Goal: Information Seeking & Learning: Learn about a topic

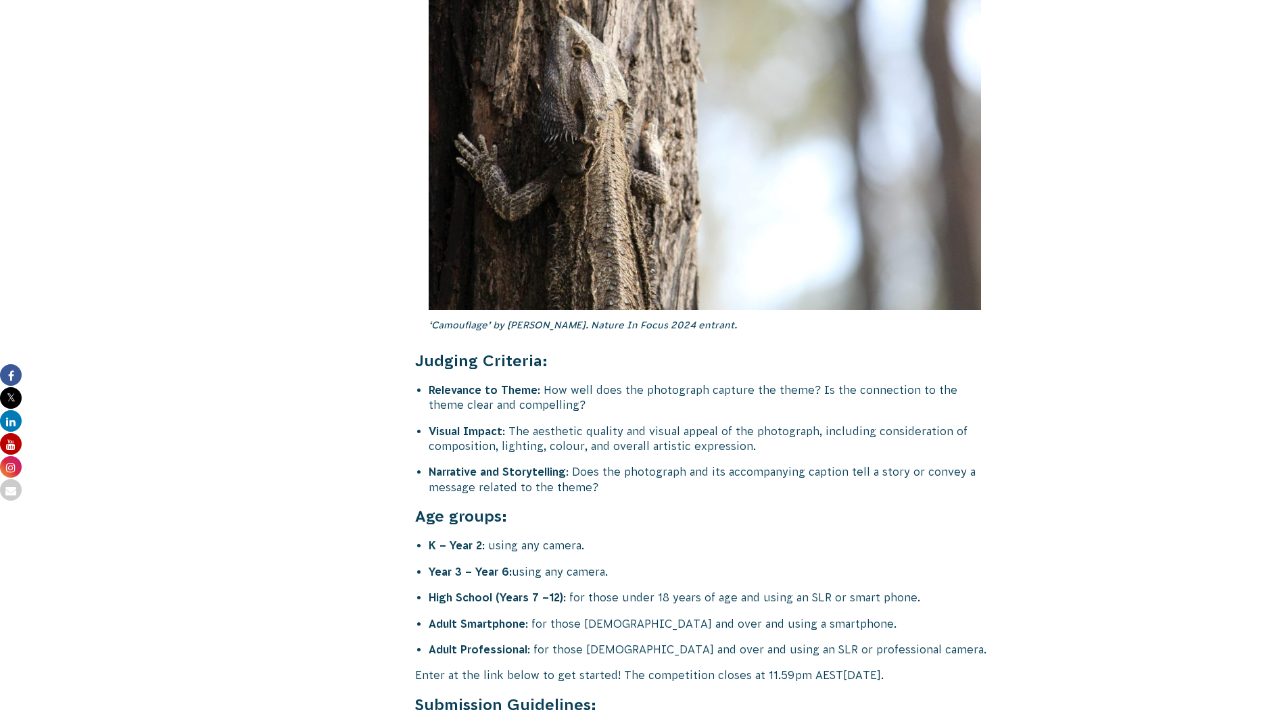
scroll to position [4961, 0]
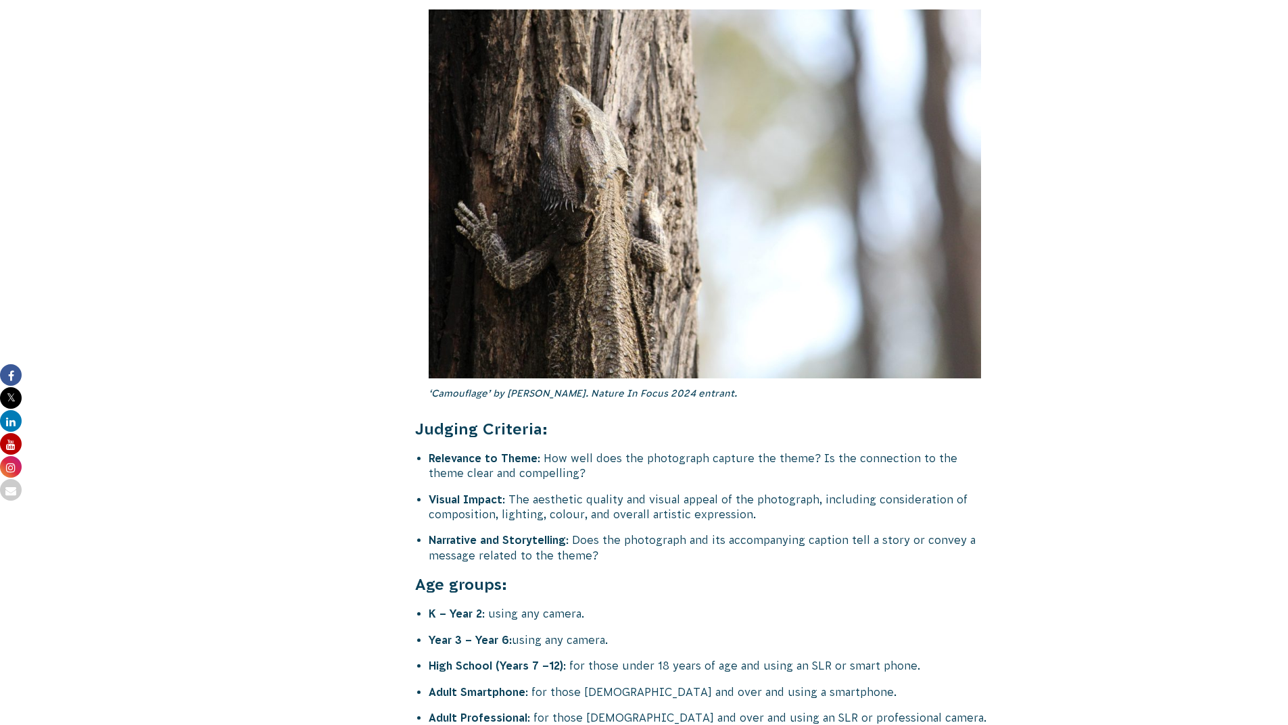
scroll to position [4890, 0]
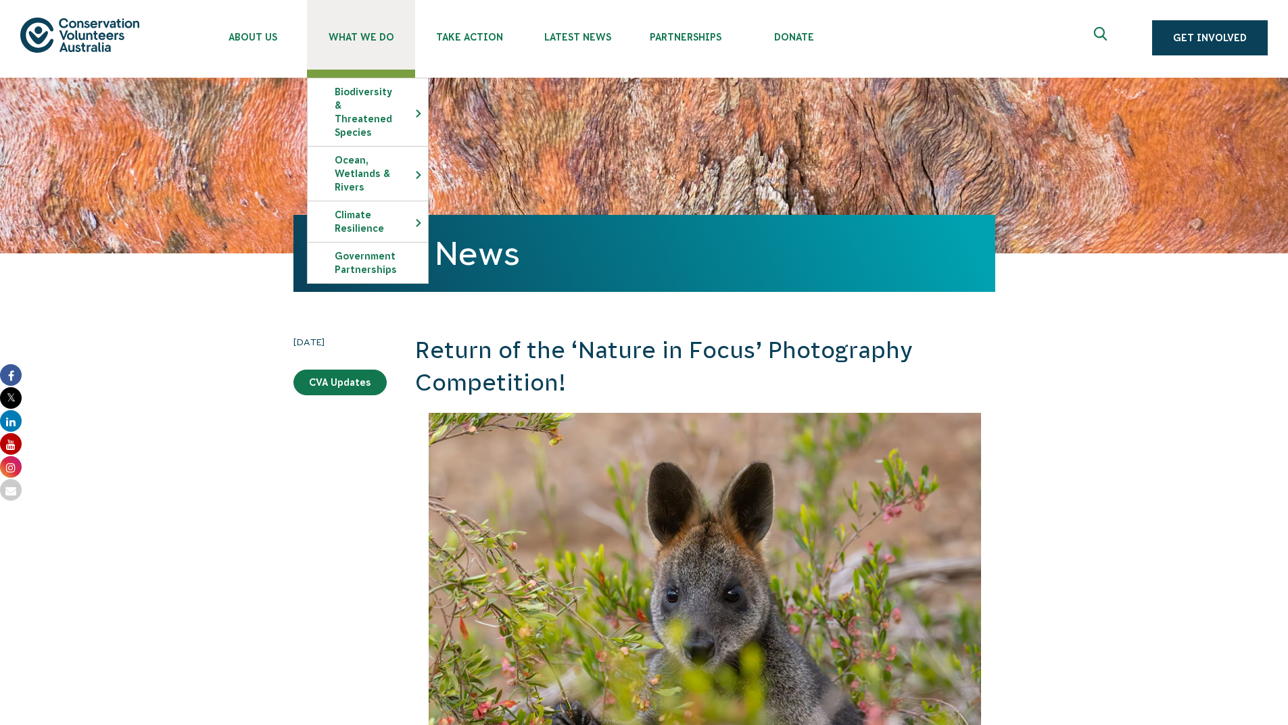
scroll to position [0, 0]
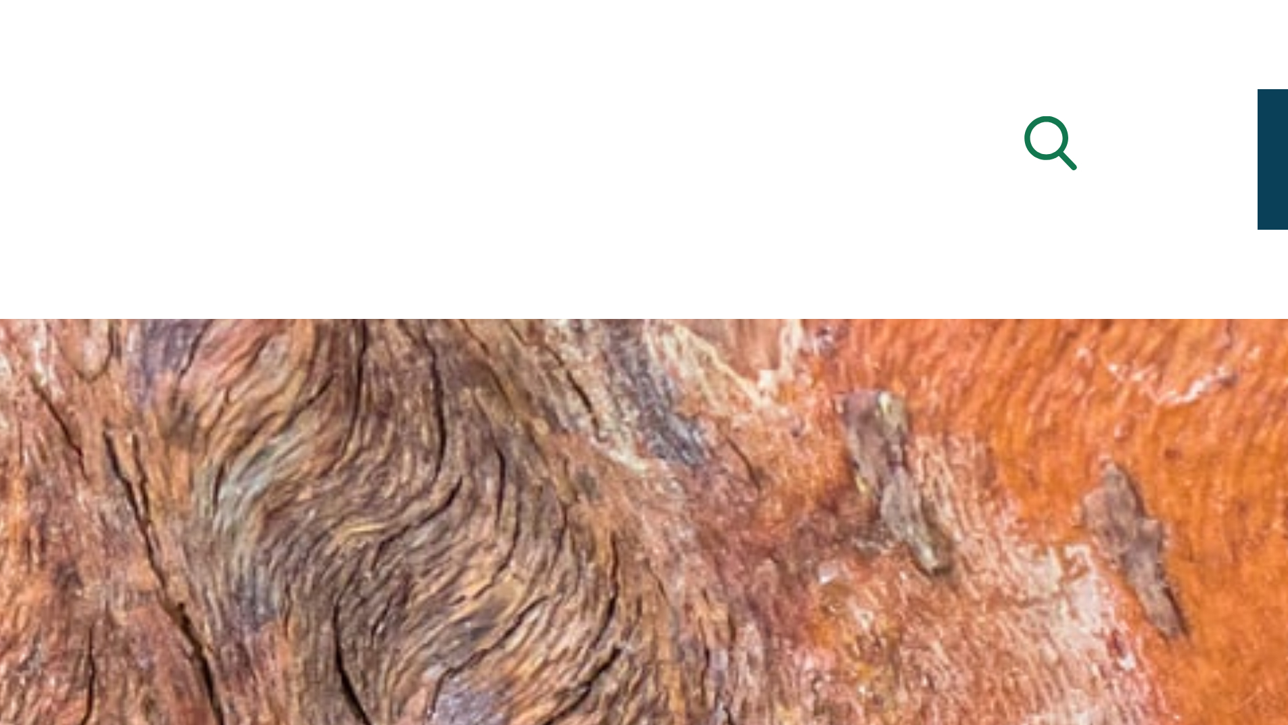
click at [1102, 39] on use "Expand search box" at bounding box center [1100, 36] width 13 height 14
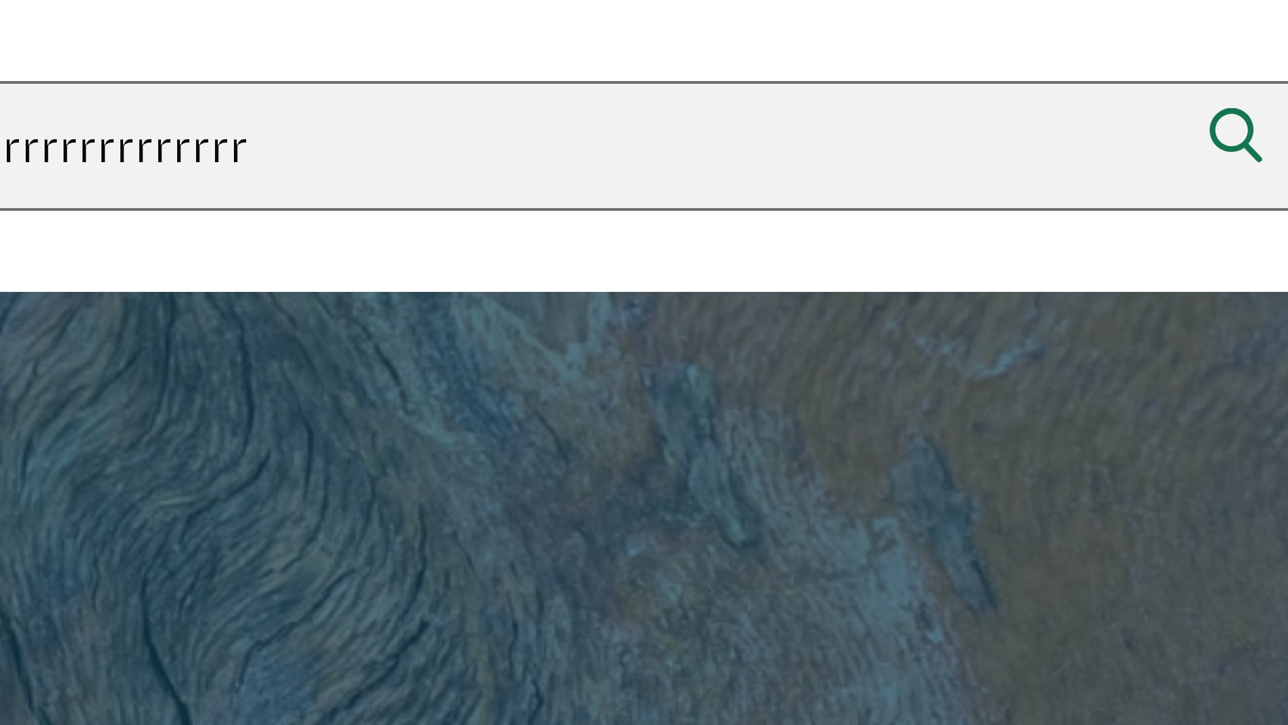
type input "rrrrrrrrrrrrrr"
click at [1181, 20] on button "Search" at bounding box center [1197, 36] width 32 height 32
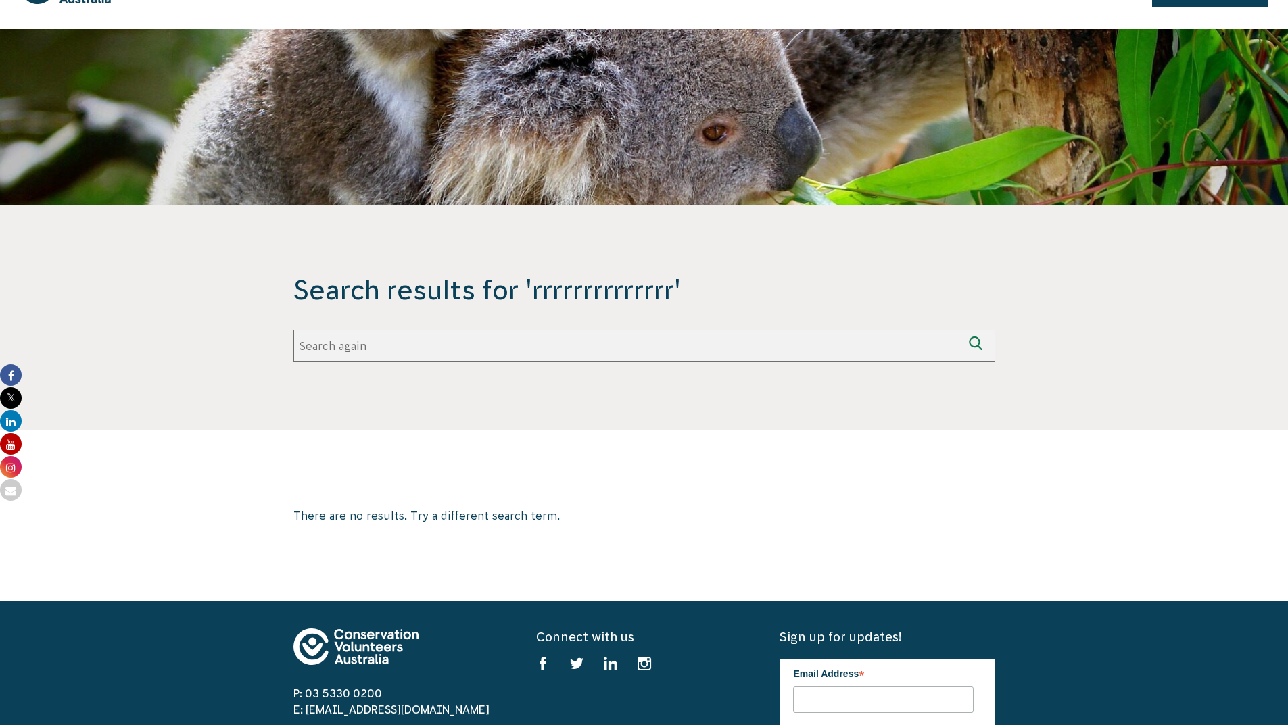
scroll to position [1, 0]
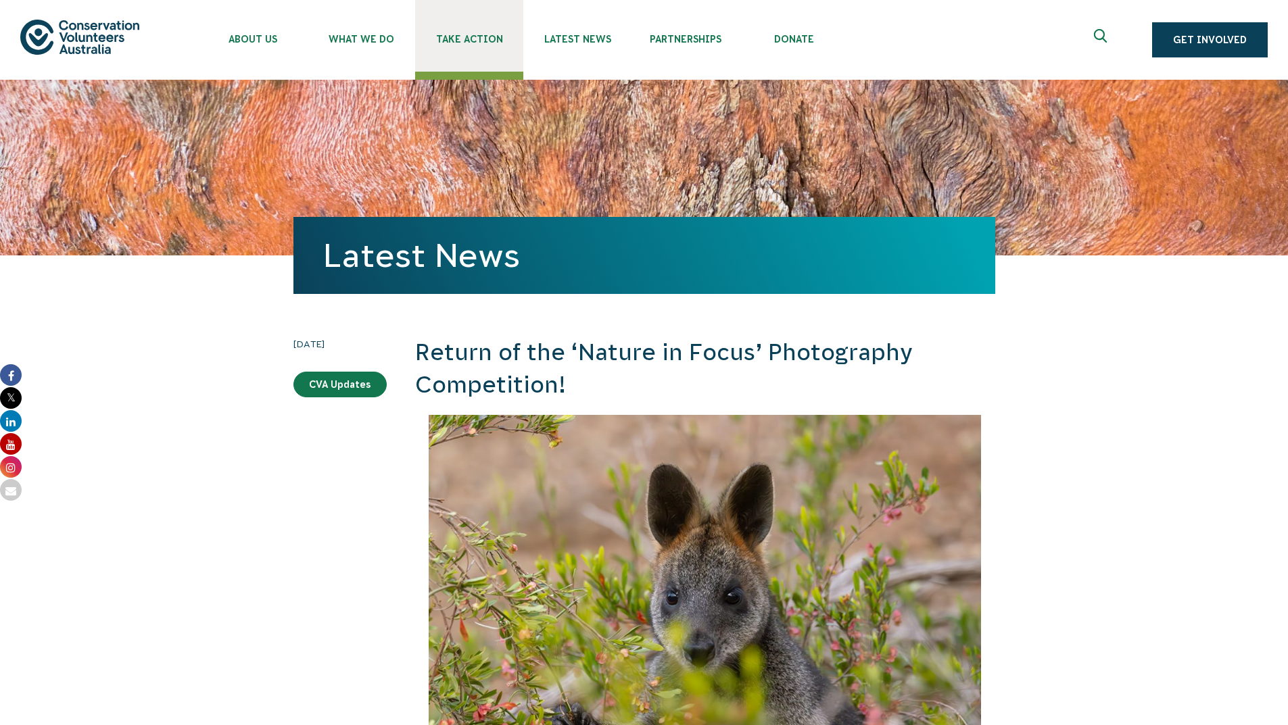
click at [444, 68] on link "Take Action" at bounding box center [469, 36] width 108 height 72
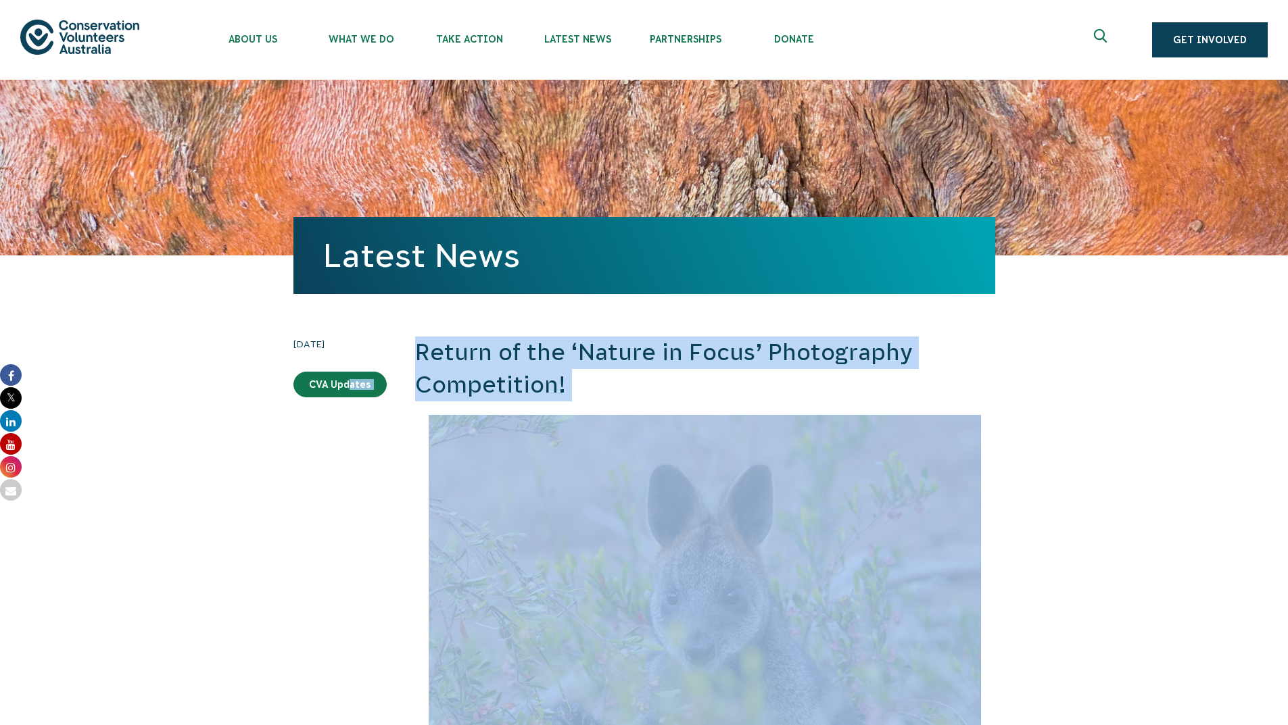
drag, startPoint x: 45, startPoint y: 412, endPoint x: 689, endPoint y: 487, distance: 648.5
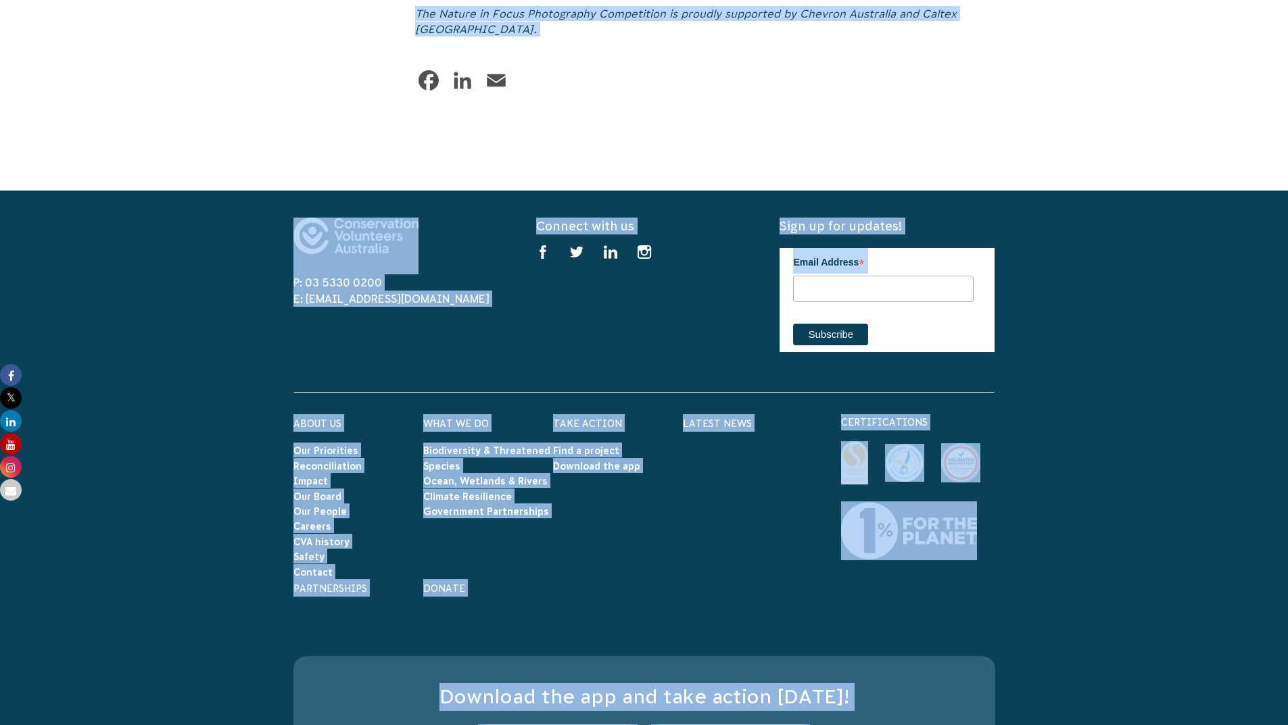
scroll to position [7053, 0]
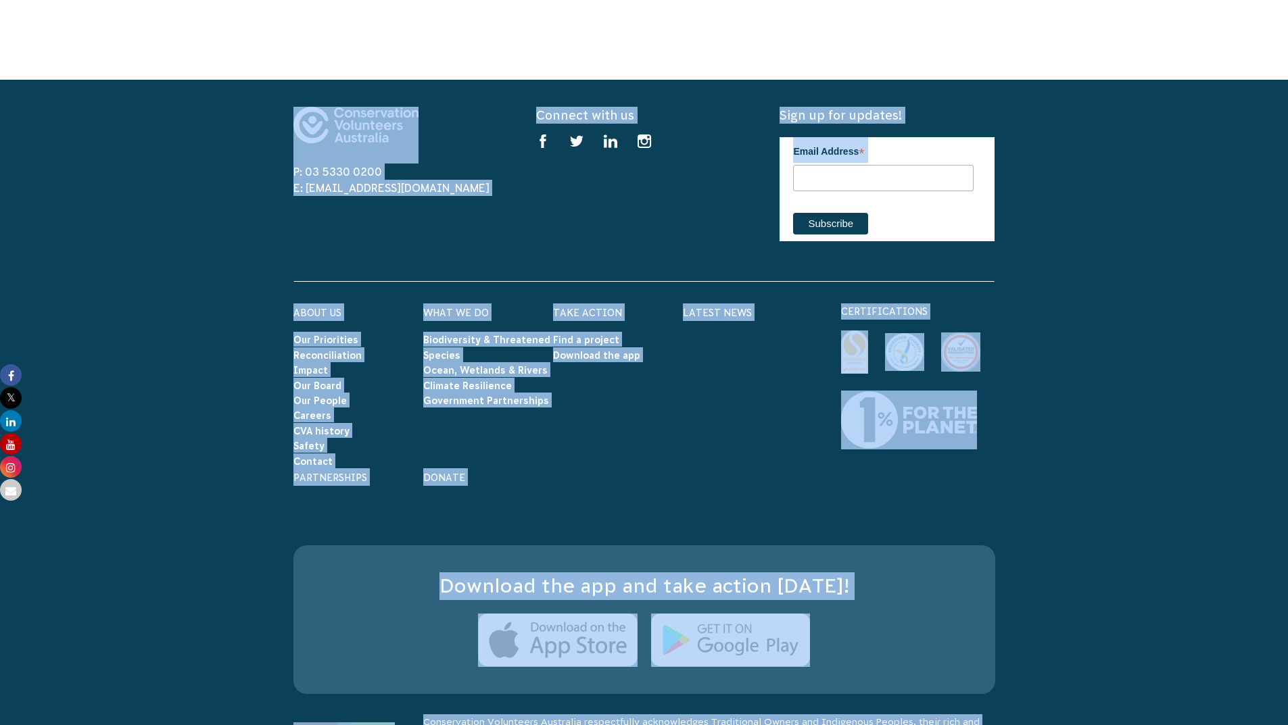
drag, startPoint x: 725, startPoint y: 101, endPoint x: 786, endPoint y: 752, distance: 653.8
click at [1146, 587] on footer "P: 03 5330 0200 E: [EMAIL_ADDRESS][DOMAIN_NAME] Connect with us Find us on face…" at bounding box center [644, 433] width 1288 height 706
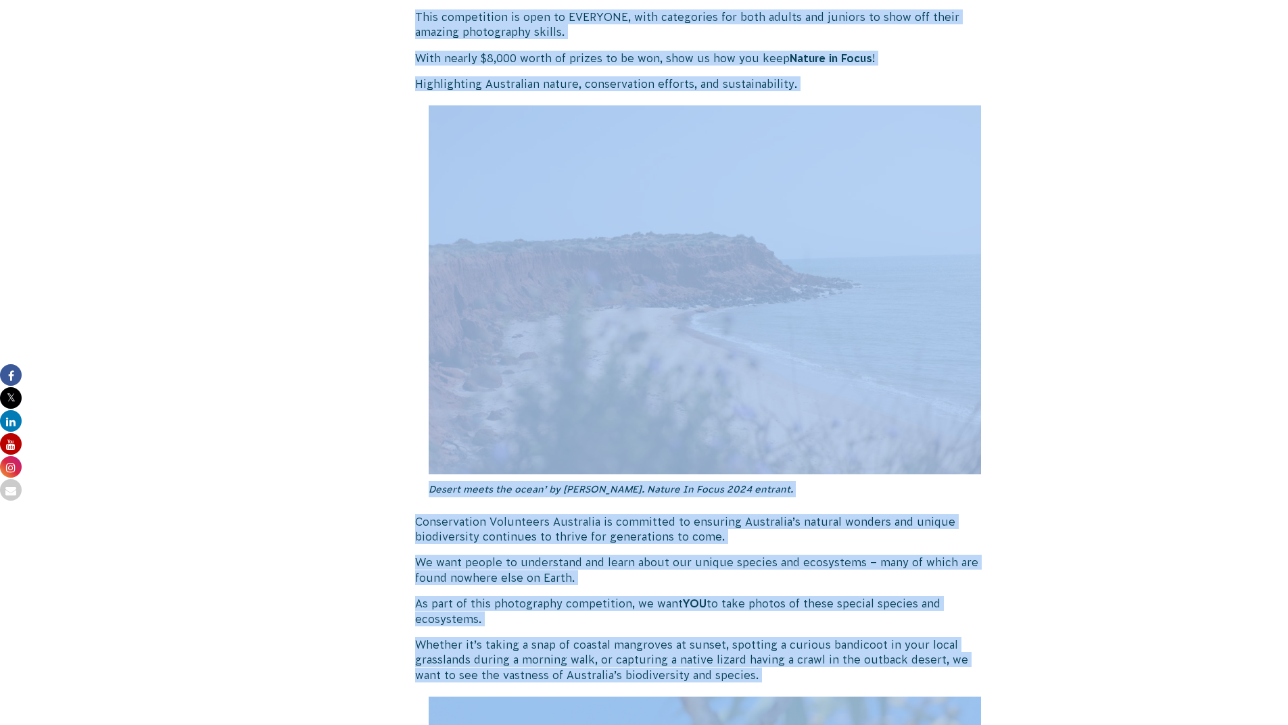
scroll to position [883, 0]
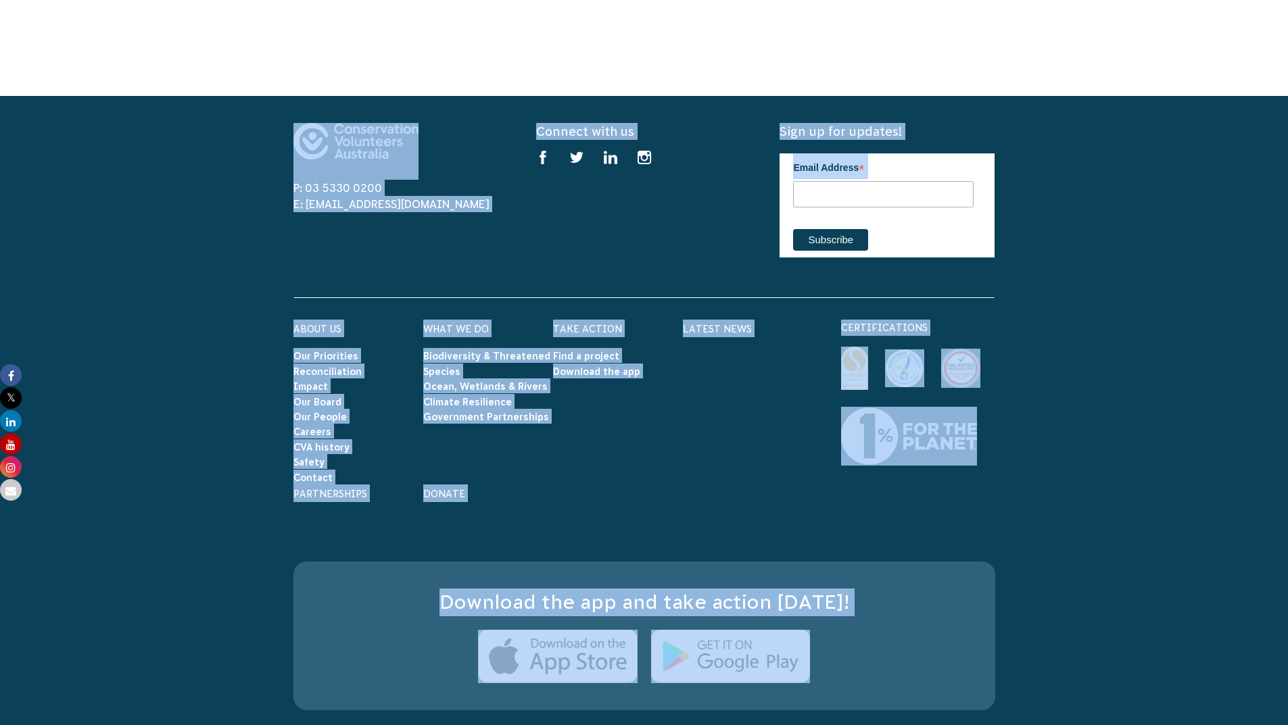
scroll to position [7053, 0]
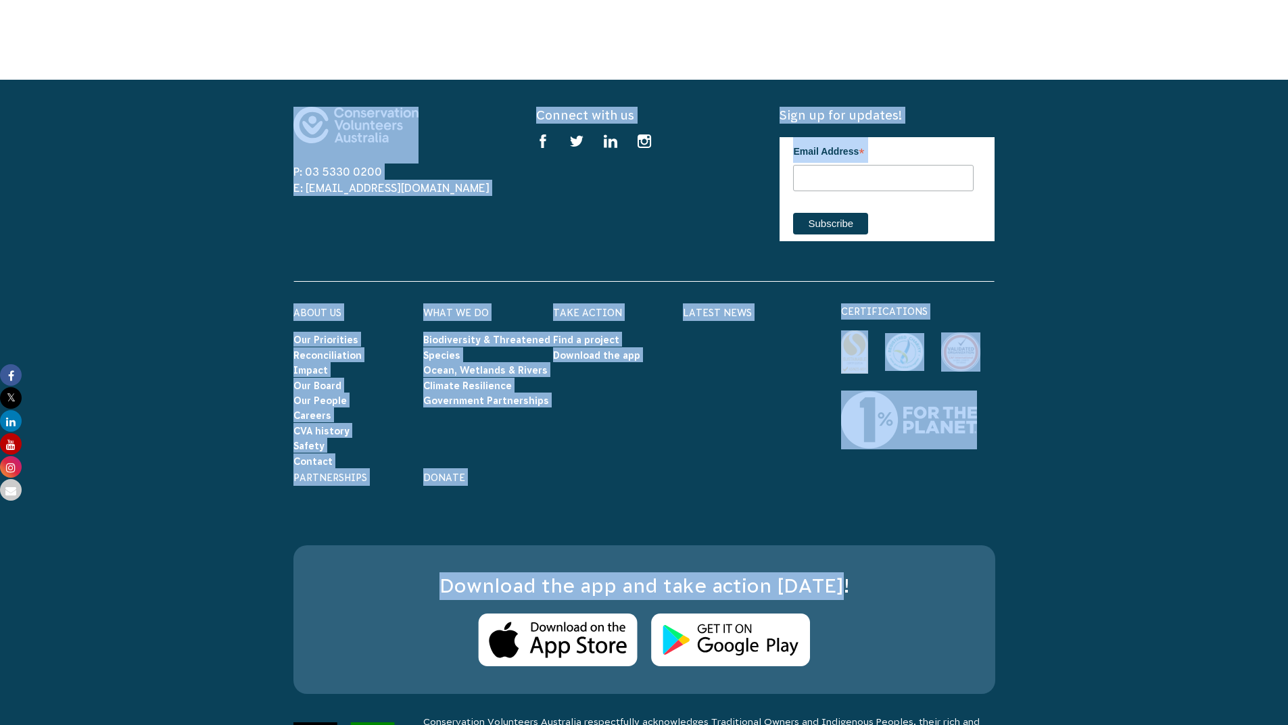
drag, startPoint x: 1141, startPoint y: 327, endPoint x: 1077, endPoint y: 450, distance: 138.8
click at [436, 139] on div "P: 03 5330 0200 E: [EMAIL_ADDRESS][DOMAIN_NAME]" at bounding box center [400, 181] width 215 height 148
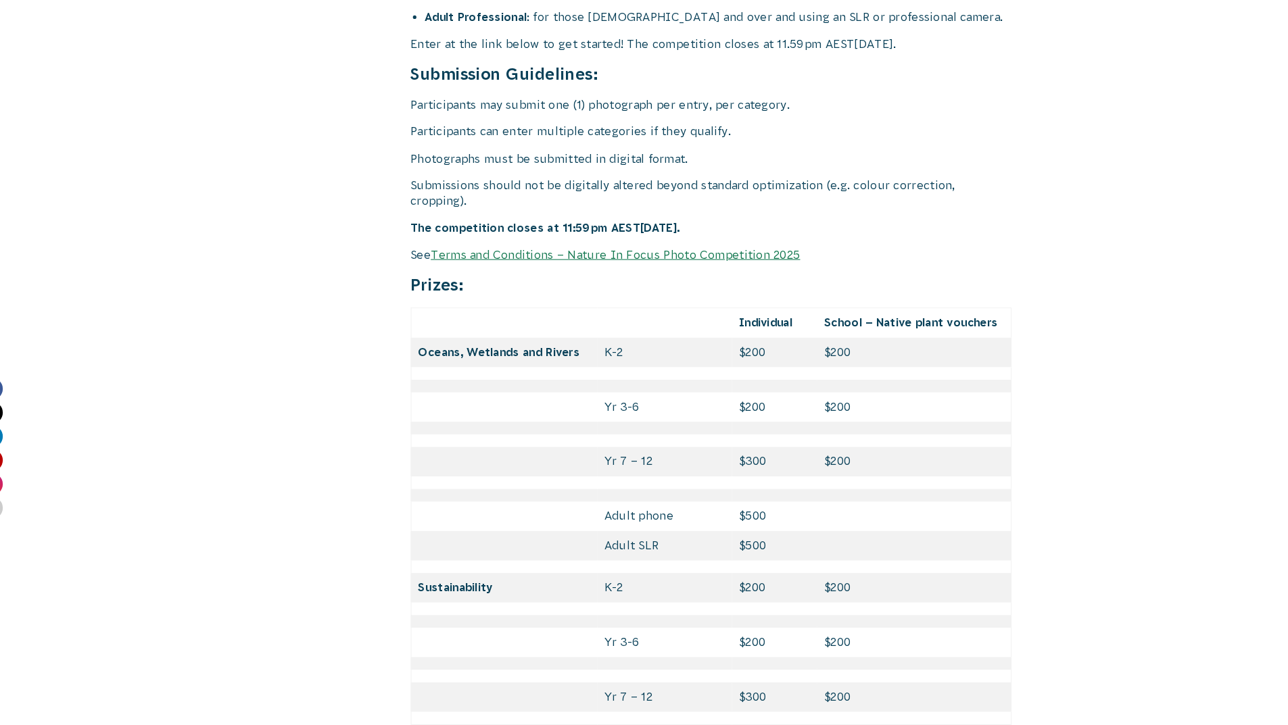
scroll to position [5574, 0]
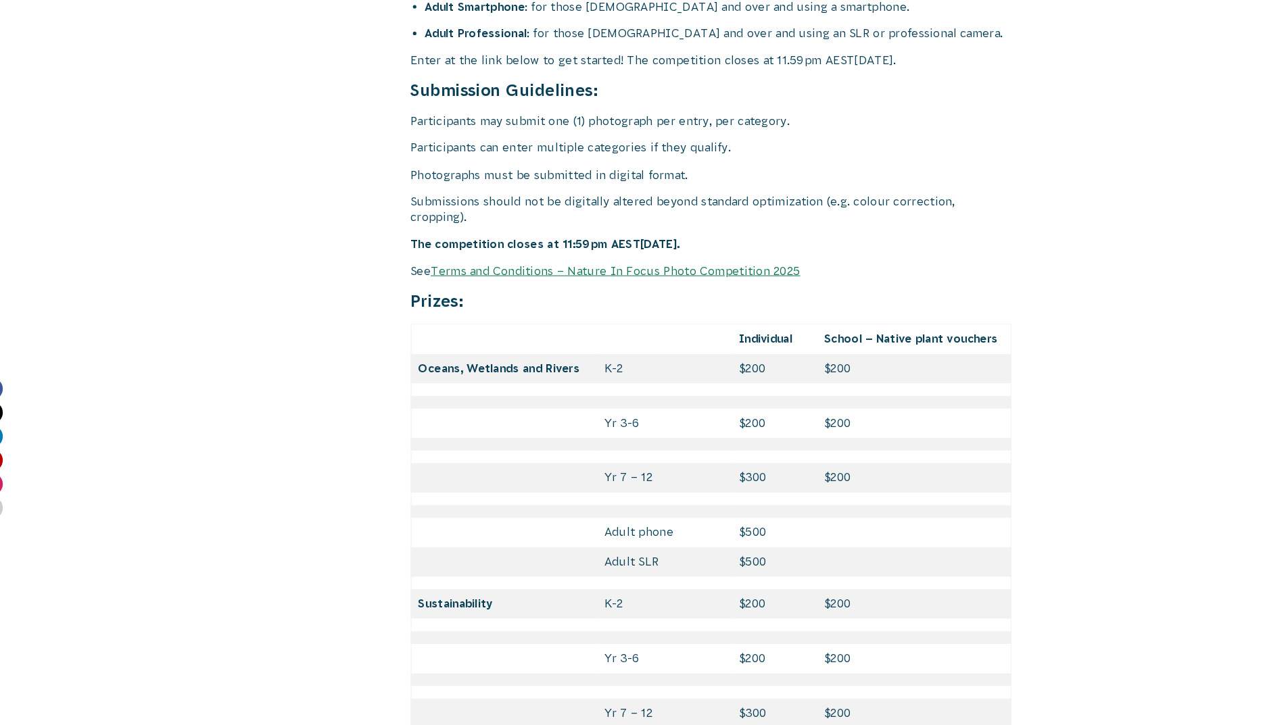
click at [565, 255] on link "Terms and Conditions – Nature In Focus Photo Competition 2025" at bounding box center [613, 261] width 356 height 12
